Goal: Information Seeking & Learning: Compare options

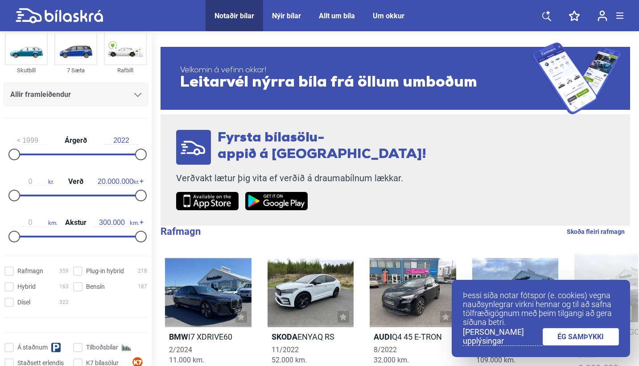
scroll to position [72, 0]
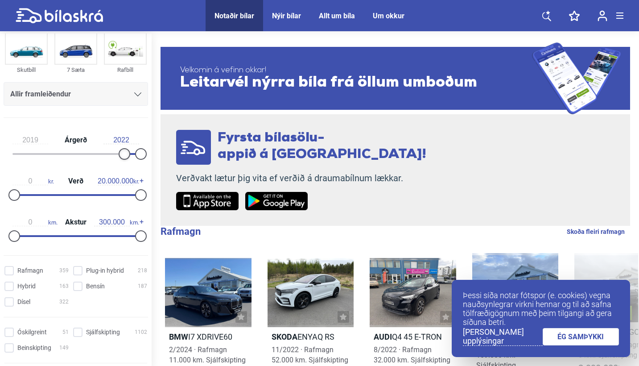
type input "2020"
drag, startPoint x: 14, startPoint y: 154, endPoint x: 126, endPoint y: 157, distance: 112.0
click at [126, 157] on div at bounding box center [130, 154] width 12 height 12
type input "2.000.000"
drag, startPoint x: 139, startPoint y: 195, endPoint x: 28, endPoint y: 202, distance: 111.3
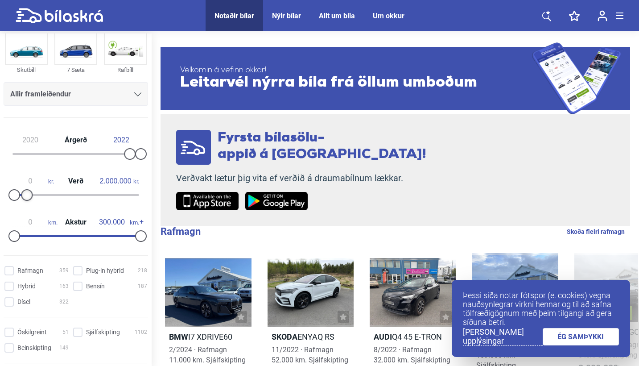
click at [28, 202] on div "0 kr. Verð 2.000.000 kr." at bounding box center [76, 186] width 145 height 41
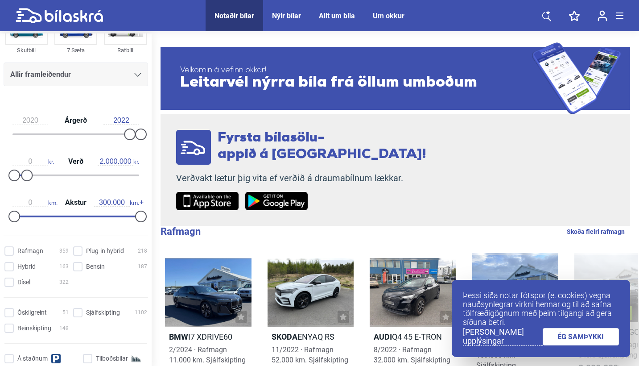
scroll to position [101, 0]
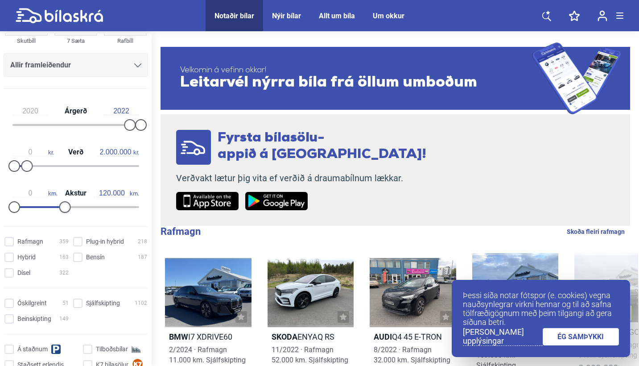
type input "130.000"
drag, startPoint x: 135, startPoint y: 205, endPoint x: 66, endPoint y: 211, distance: 69.8
click at [66, 211] on div at bounding box center [69, 207] width 12 height 12
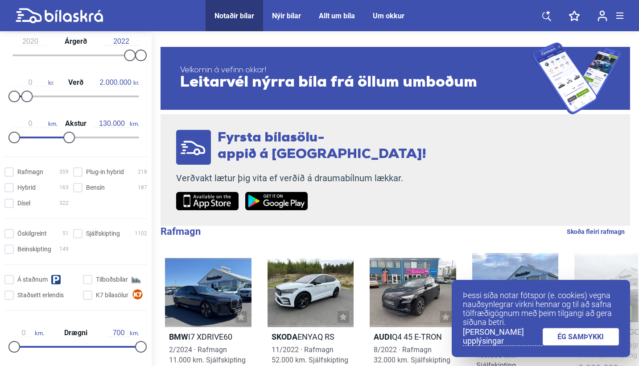
scroll to position [178, 0]
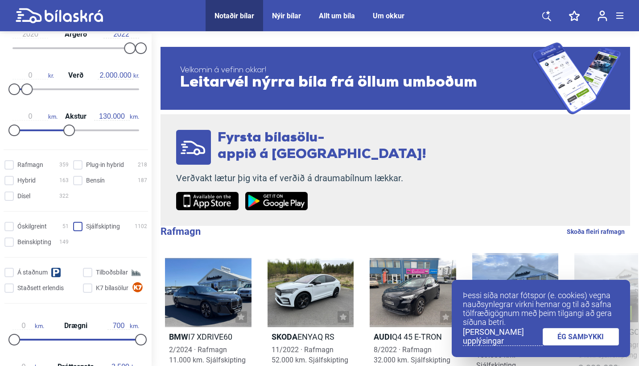
click at [78, 229] on input "Sjálfskipting 1102" at bounding box center [112, 226] width 74 height 9
checkbox input "true"
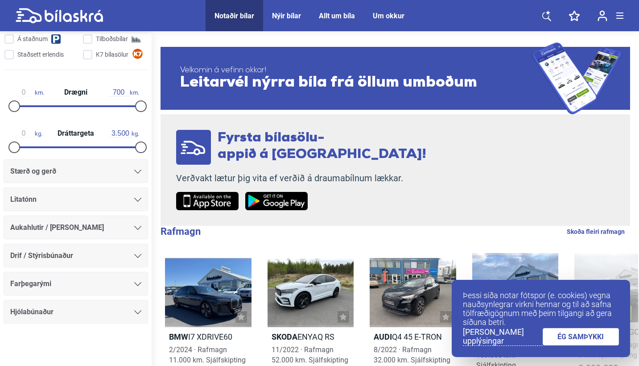
scroll to position [414, 0]
click at [573, 337] on link "ÉG SAMÞYKKI" at bounding box center [581, 336] width 77 height 17
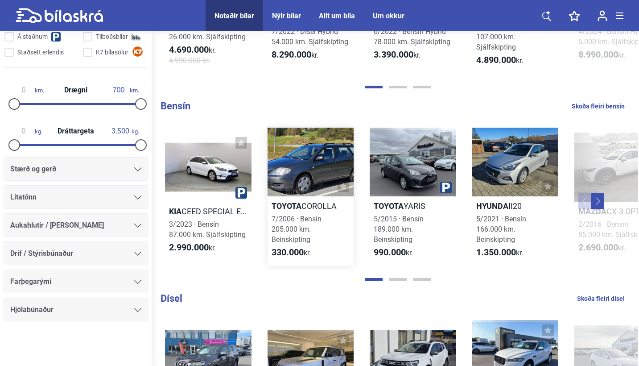
scroll to position [727, 0]
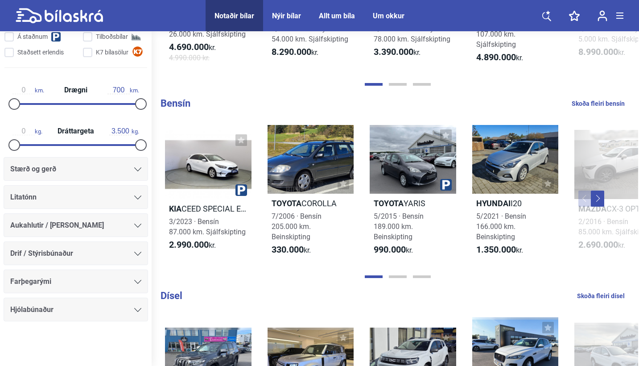
click at [599, 199] on button "Next" at bounding box center [597, 198] width 13 height 16
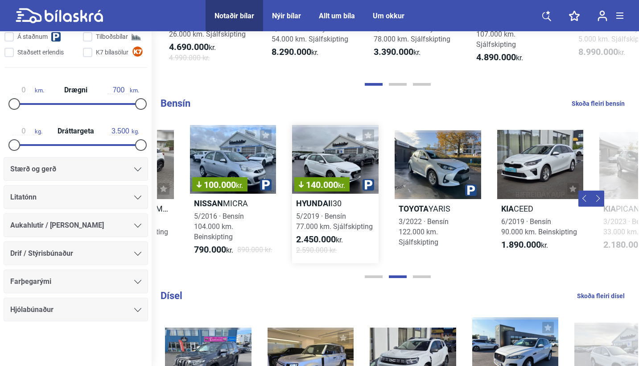
scroll to position [0, 483]
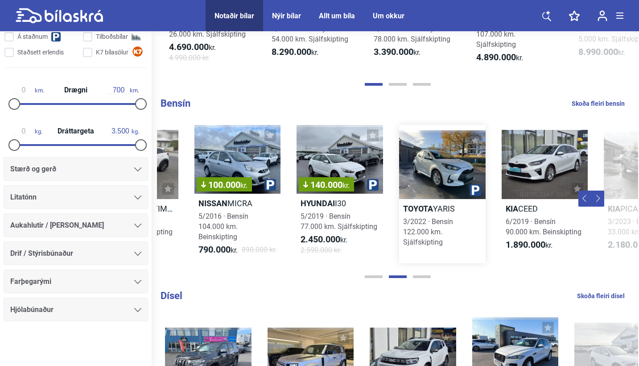
click at [453, 171] on div at bounding box center [442, 164] width 87 height 69
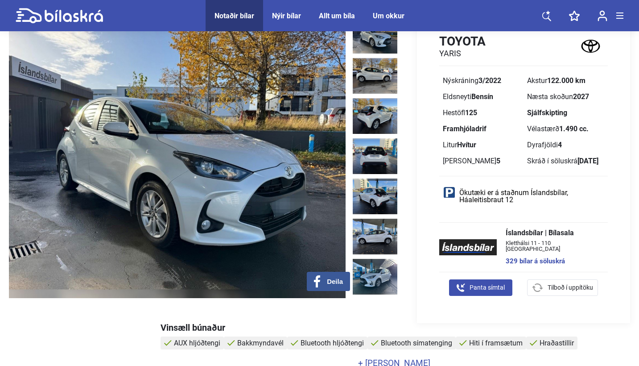
scroll to position [48, 0]
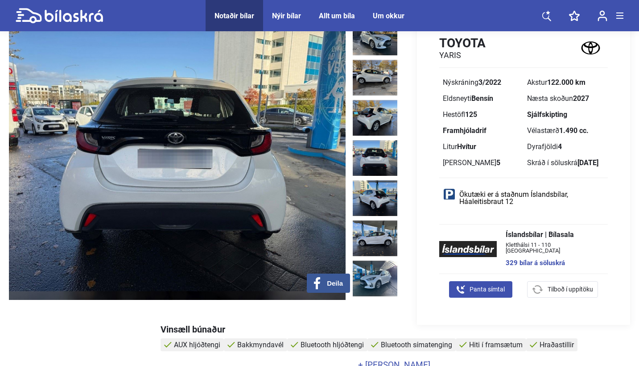
click at [380, 150] on img at bounding box center [375, 158] width 45 height 36
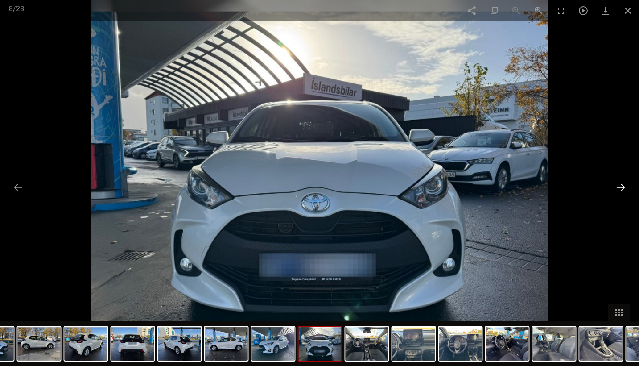
click at [621, 188] on button at bounding box center [621, 186] width 19 height 17
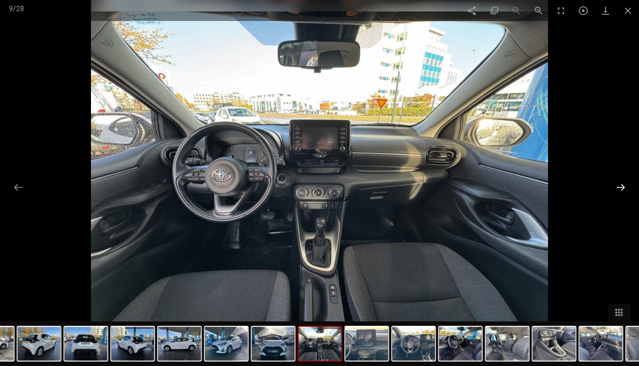
click at [621, 188] on button at bounding box center [621, 186] width 19 height 17
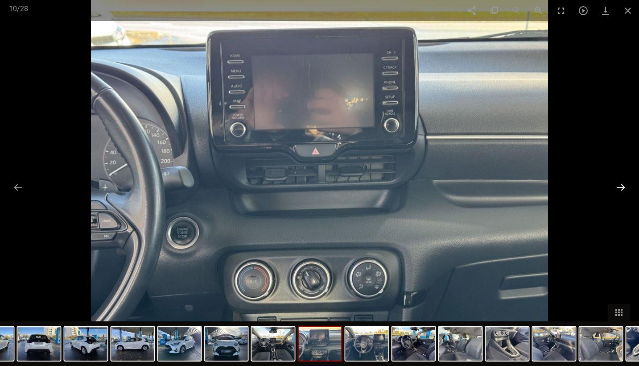
click at [621, 188] on button at bounding box center [621, 186] width 19 height 17
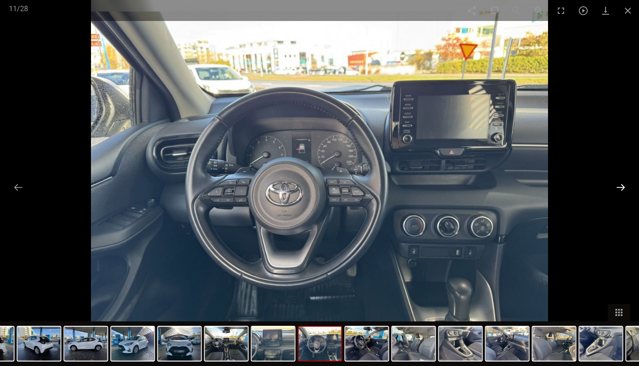
click at [621, 188] on button at bounding box center [621, 186] width 19 height 17
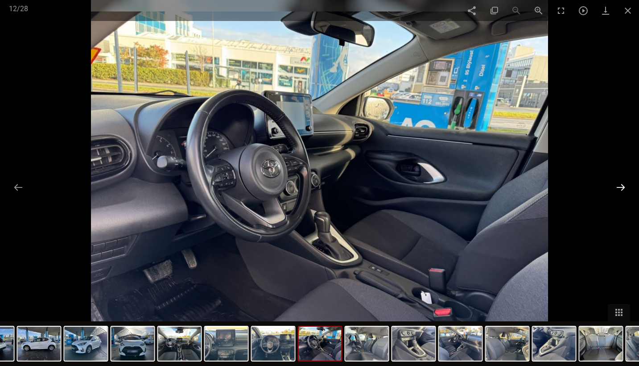
click at [621, 188] on button at bounding box center [621, 186] width 19 height 17
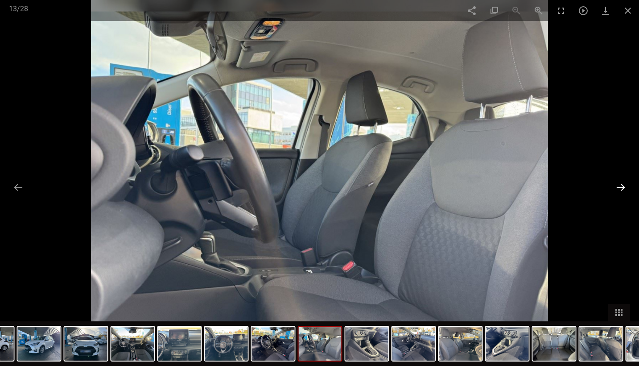
click at [621, 188] on button at bounding box center [621, 186] width 19 height 17
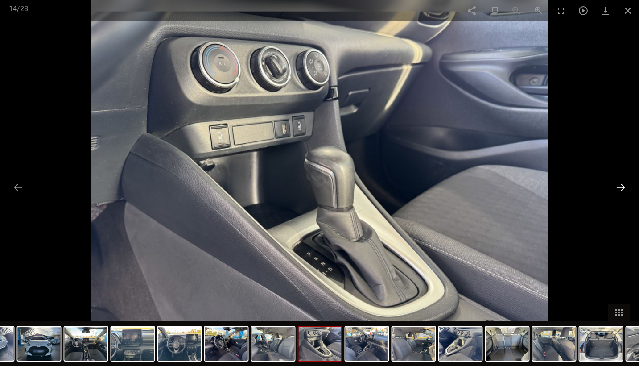
click at [621, 188] on button at bounding box center [621, 186] width 19 height 17
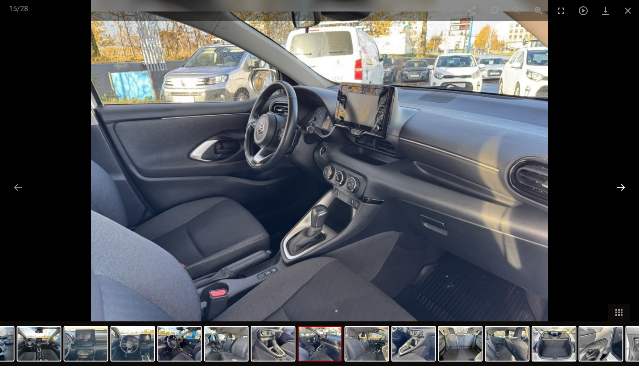
click at [621, 188] on button at bounding box center [621, 186] width 19 height 17
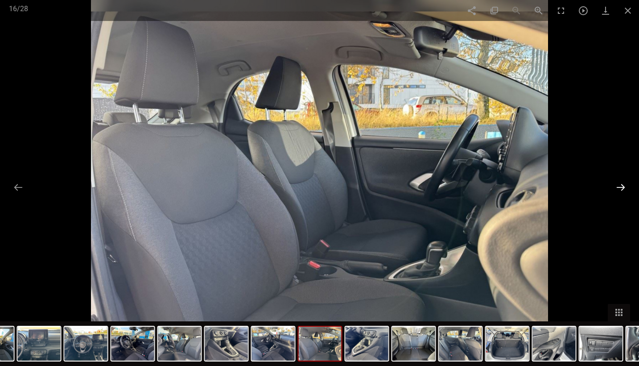
click at [621, 188] on button at bounding box center [621, 186] width 19 height 17
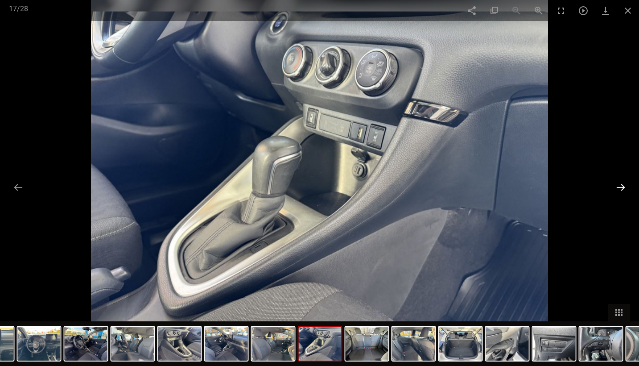
click at [621, 188] on button at bounding box center [621, 186] width 19 height 17
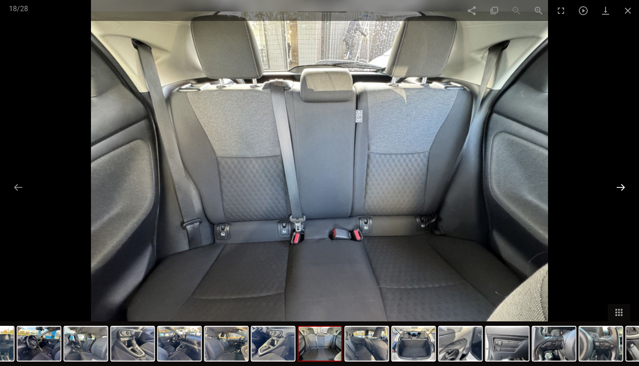
click at [621, 188] on button at bounding box center [621, 186] width 19 height 17
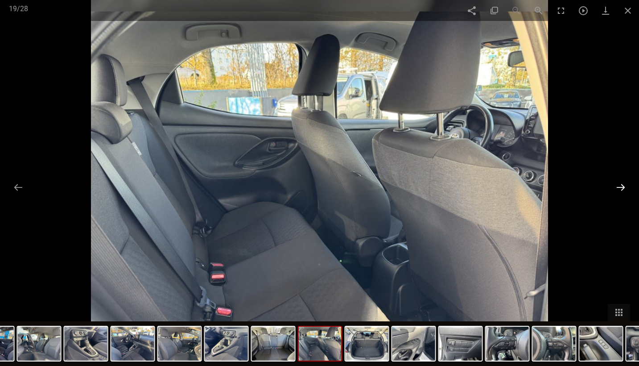
click at [621, 188] on button at bounding box center [621, 186] width 19 height 17
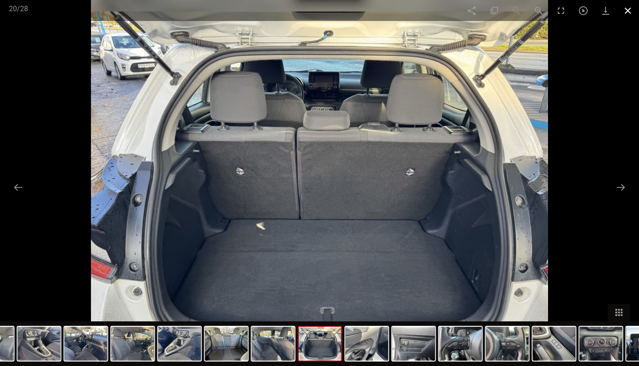
click at [629, 9] on span at bounding box center [628, 10] width 22 height 21
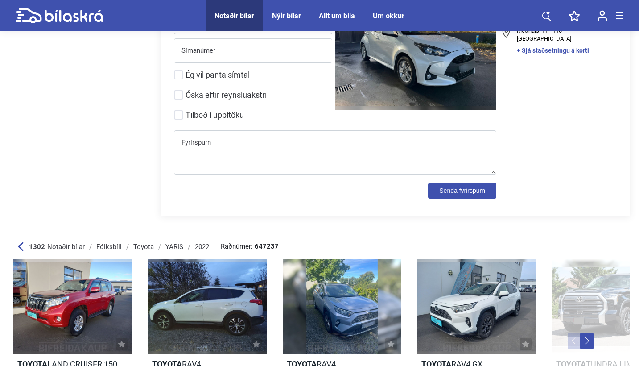
scroll to position [3812, 0]
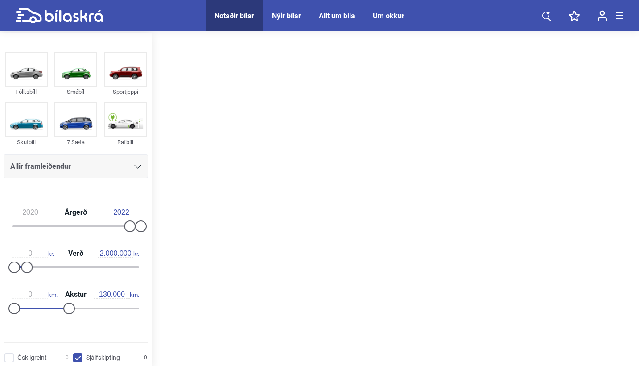
click at [239, 16] on div "Notaðir bílar" at bounding box center [235, 16] width 40 height 8
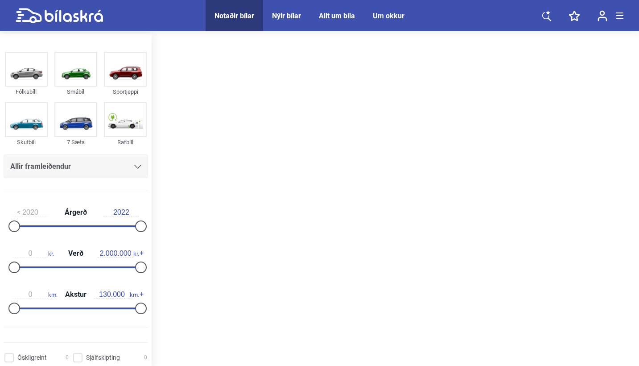
type input "1999"
type input "20.000.000"
type input "300.000"
checkbox input "false"
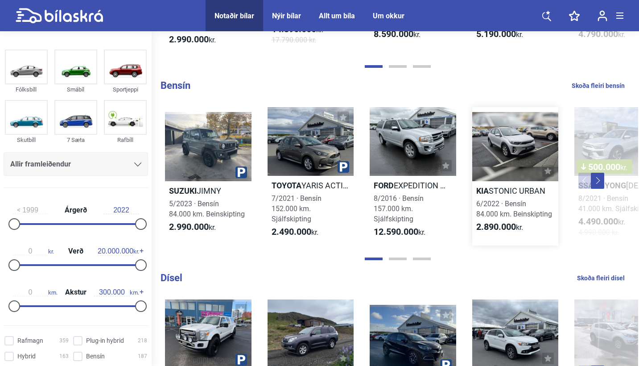
scroll to position [734, 0]
type input "2020"
drag, startPoint x: 16, startPoint y: 226, endPoint x: 127, endPoint y: 228, distance: 111.1
click at [127, 228] on div at bounding box center [130, 224] width 12 height 12
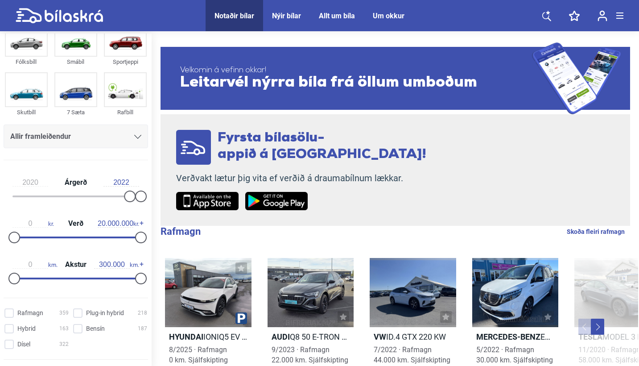
scroll to position [33, 0]
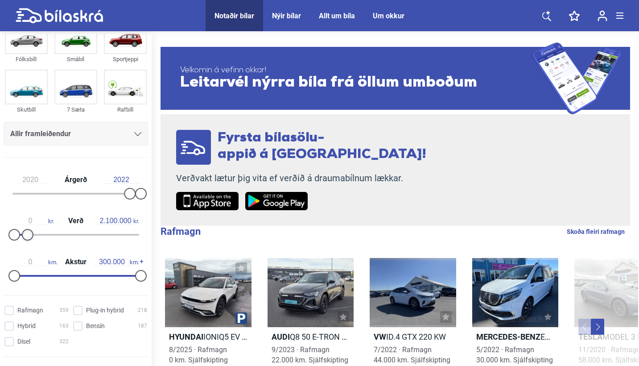
type input "2.000.000"
drag, startPoint x: 139, startPoint y: 235, endPoint x: 28, endPoint y: 243, distance: 111.4
click at [28, 243] on div "0 kr. Verð 2.000.000 kr." at bounding box center [76, 226] width 145 height 41
type input "130.000"
drag, startPoint x: 139, startPoint y: 276, endPoint x: 68, endPoint y: 278, distance: 70.5
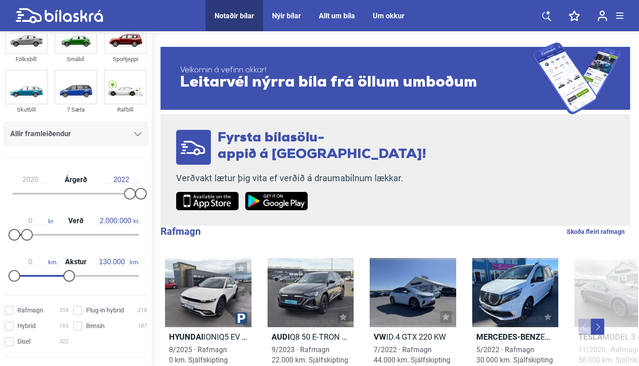
click at [68, 278] on div at bounding box center [69, 276] width 12 height 12
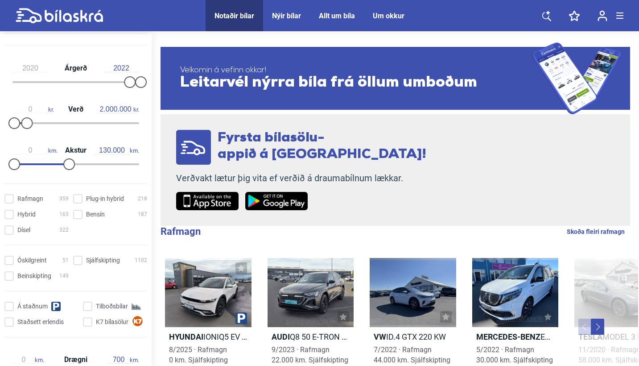
scroll to position [148, 0]
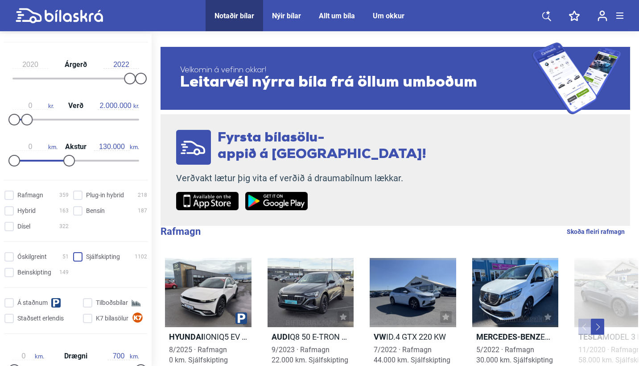
click at [79, 259] on input "Sjálfskipting 1102" at bounding box center [112, 257] width 74 height 9
checkbox input "true"
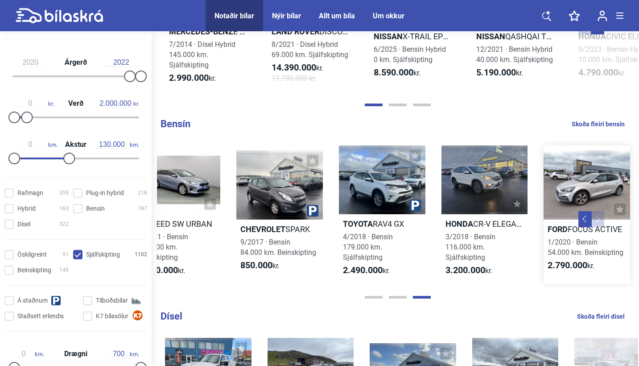
scroll to position [0, 543]
click at [599, 123] on link "Skoða fleiri bensín" at bounding box center [598, 124] width 53 height 12
checkbox input "true"
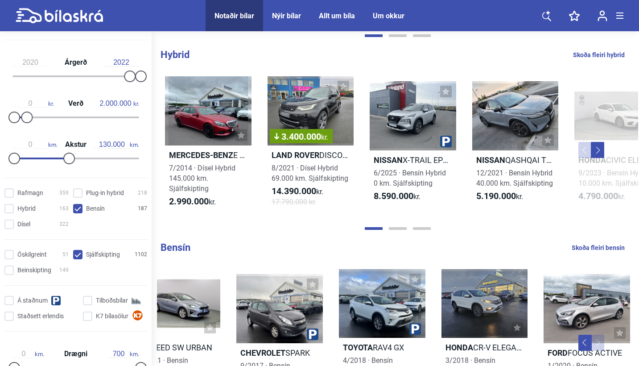
scroll to position [575, 0]
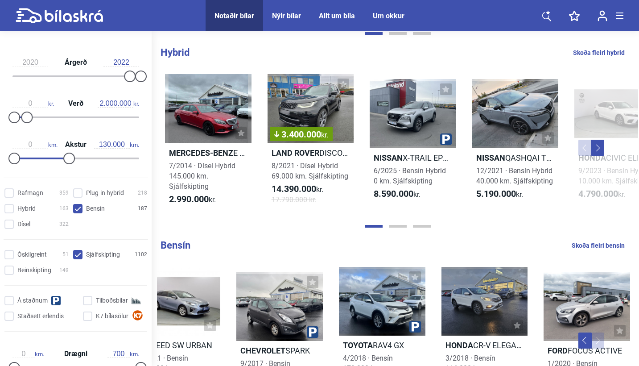
click at [597, 244] on link "Skoða fleiri bensín" at bounding box center [598, 246] width 53 height 12
click at [588, 247] on link "Skoða fleiri bensín" at bounding box center [598, 246] width 53 height 12
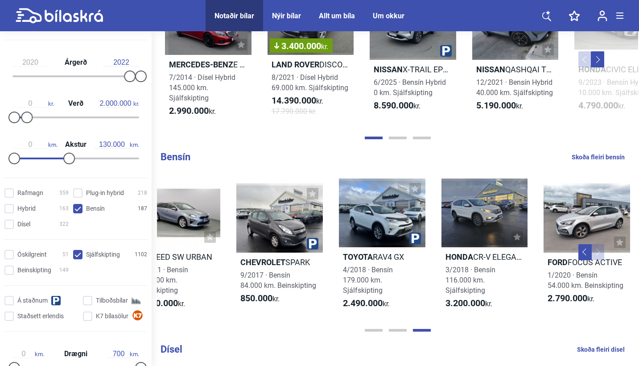
scroll to position [672, 0]
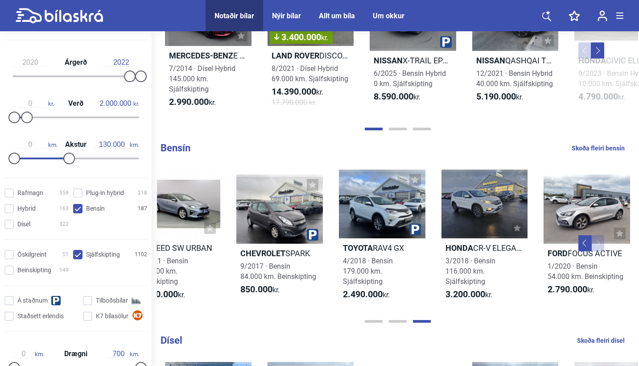
click at [596, 148] on link "Skoða fleiri bensín" at bounding box center [598, 148] width 53 height 12
click at [580, 150] on link "Skoða fleiri bensín" at bounding box center [598, 148] width 53 height 12
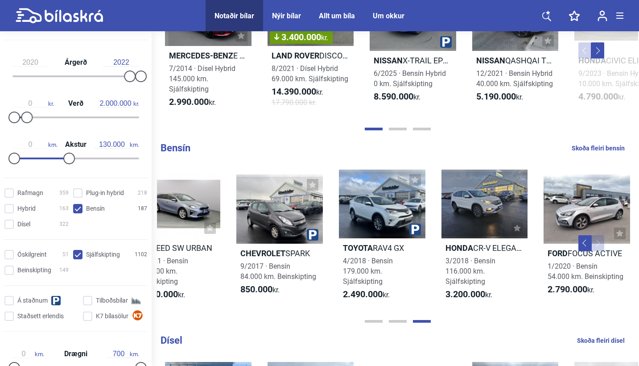
click at [580, 150] on link "Skoða fleiri bensín" at bounding box center [598, 148] width 53 height 12
click at [607, 151] on link "Skoða fleiri bensín" at bounding box center [598, 148] width 53 height 12
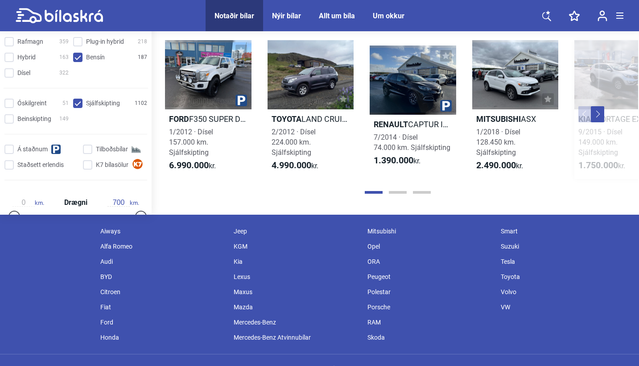
scroll to position [993, 0]
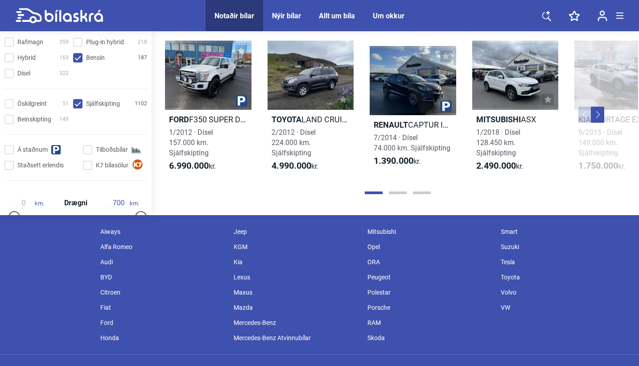
click at [618, 19] on button at bounding box center [620, 15] width 7 height 13
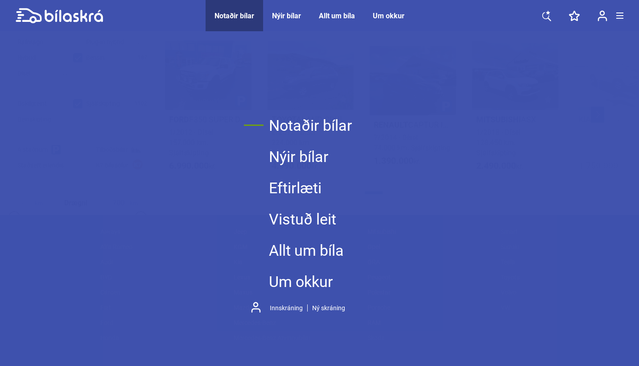
click at [311, 127] on link "Notaðir bílar" at bounding box center [310, 125] width 83 height 31
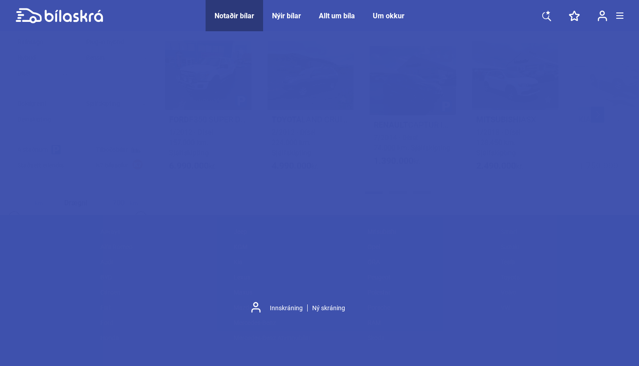
type input "1999"
type input "20.000.000"
type input "300.000"
checkbox input "false"
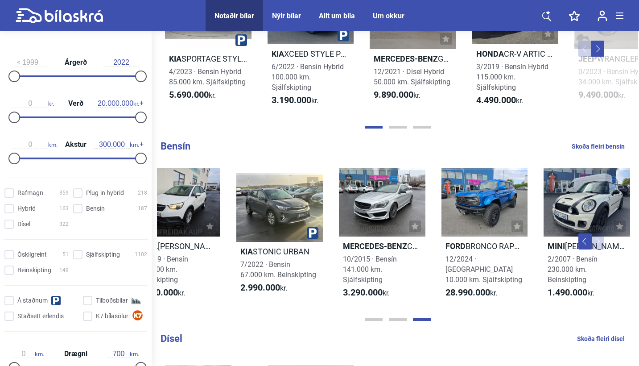
scroll to position [683, 0]
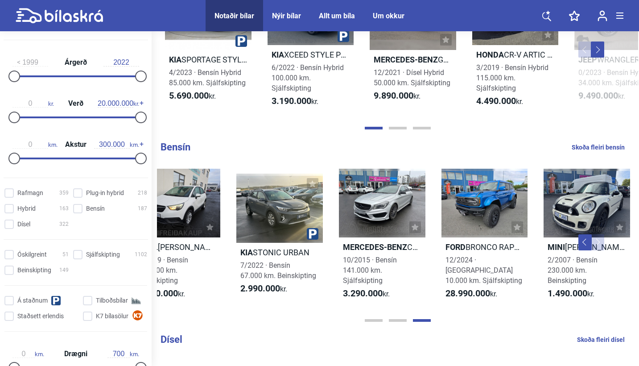
click at [605, 149] on link "Skoða fleiri bensín" at bounding box center [598, 147] width 53 height 12
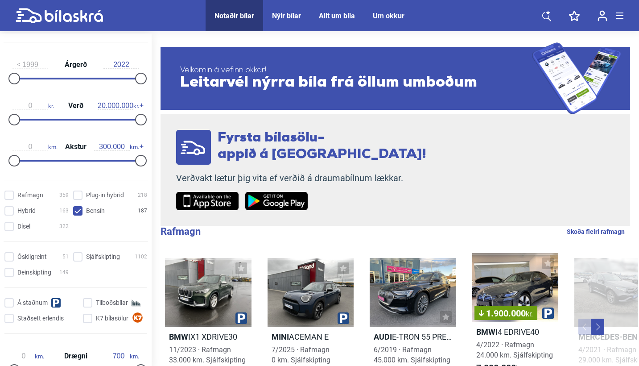
click at [202, 196] on img at bounding box center [207, 201] width 62 height 18
checkbox input "false"
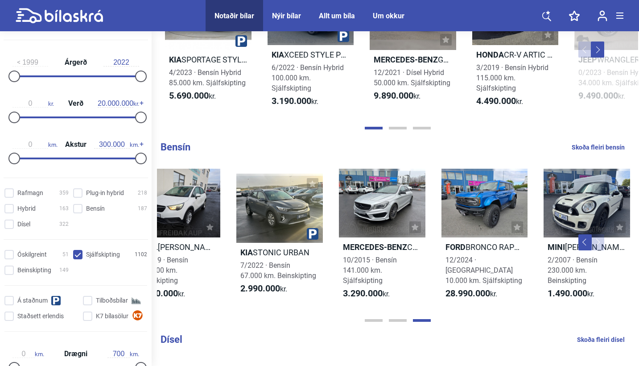
type input "2020"
type input "2.000.000"
type input "130.000"
checkbox input "true"
